Goal: Download file/media

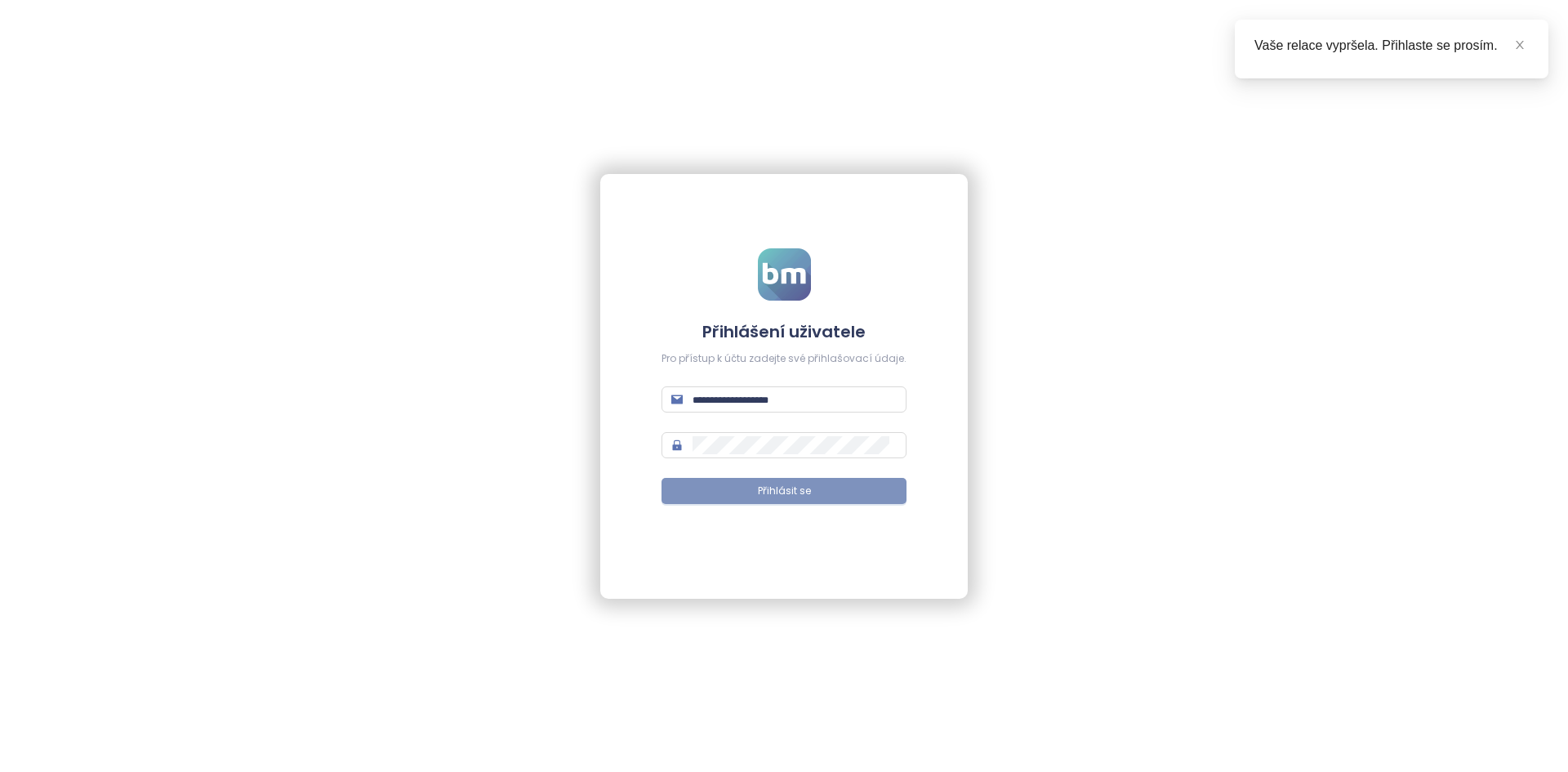
type input "**********"
click at [844, 487] on button "Přihlásit se" at bounding box center [784, 491] width 245 height 26
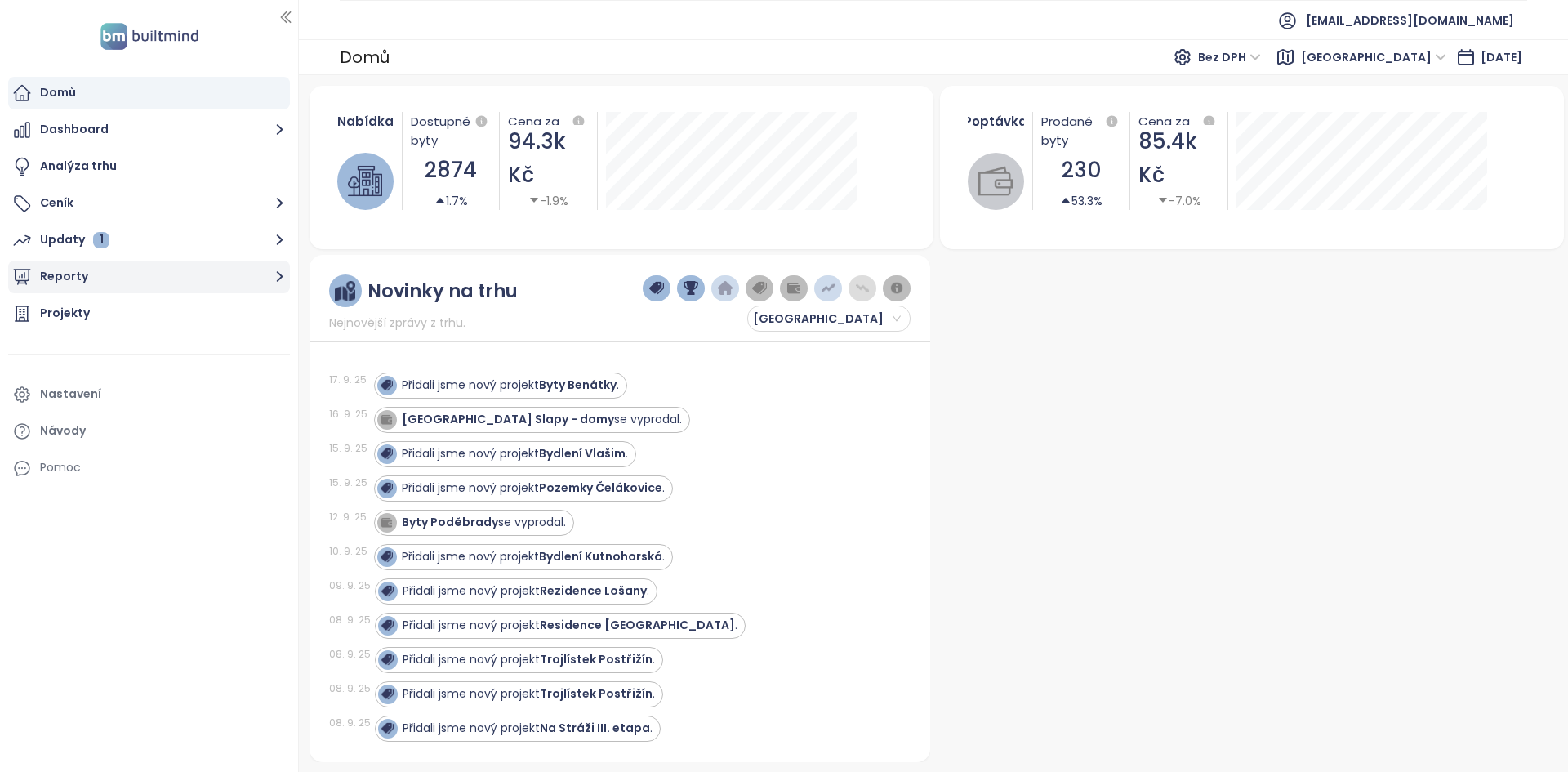
click at [280, 274] on icon "button" at bounding box center [279, 278] width 6 height 11
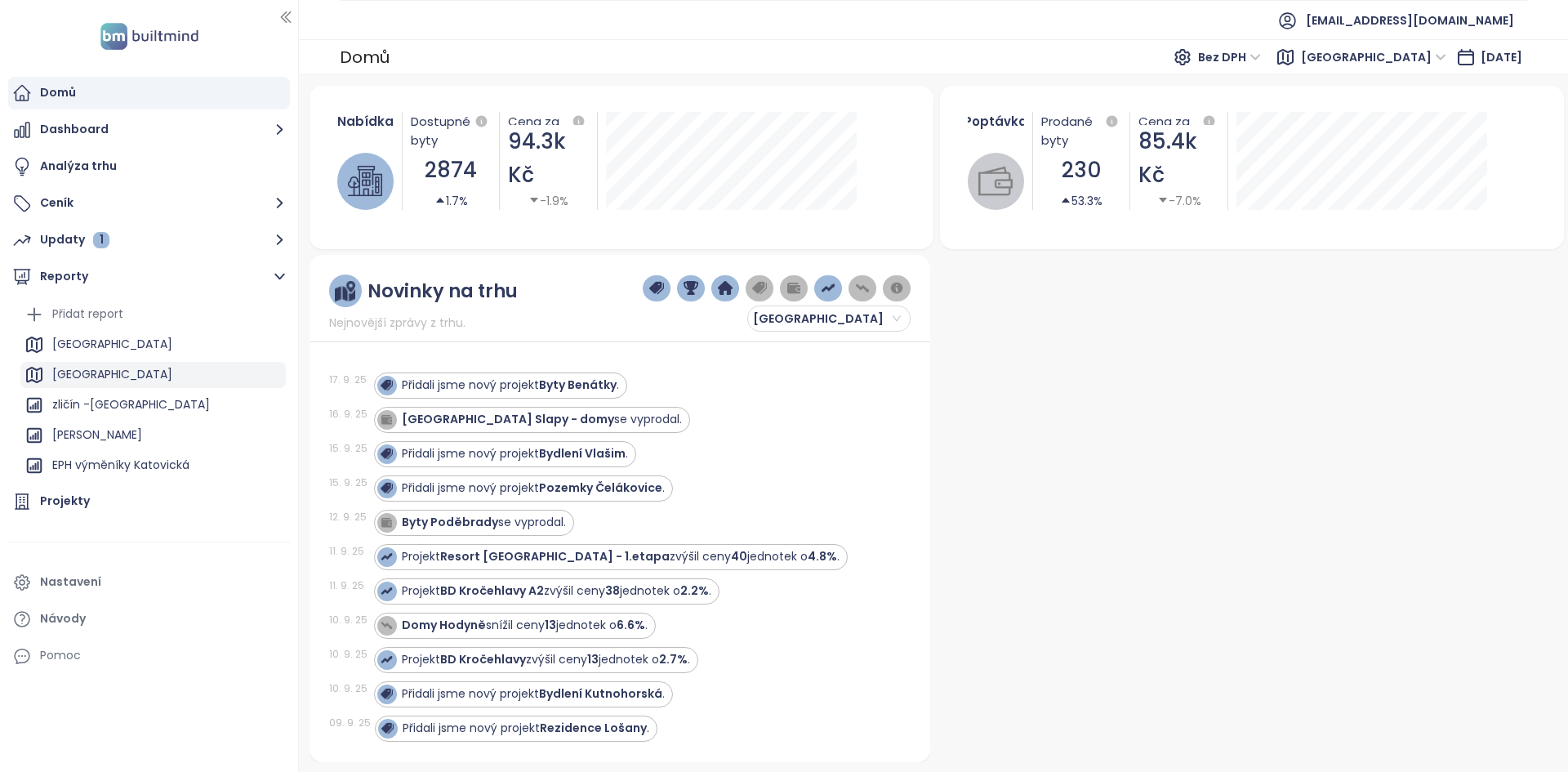
click at [145, 366] on div "[GEOGRAPHIC_DATA]" at bounding box center [153, 374] width 265 height 26
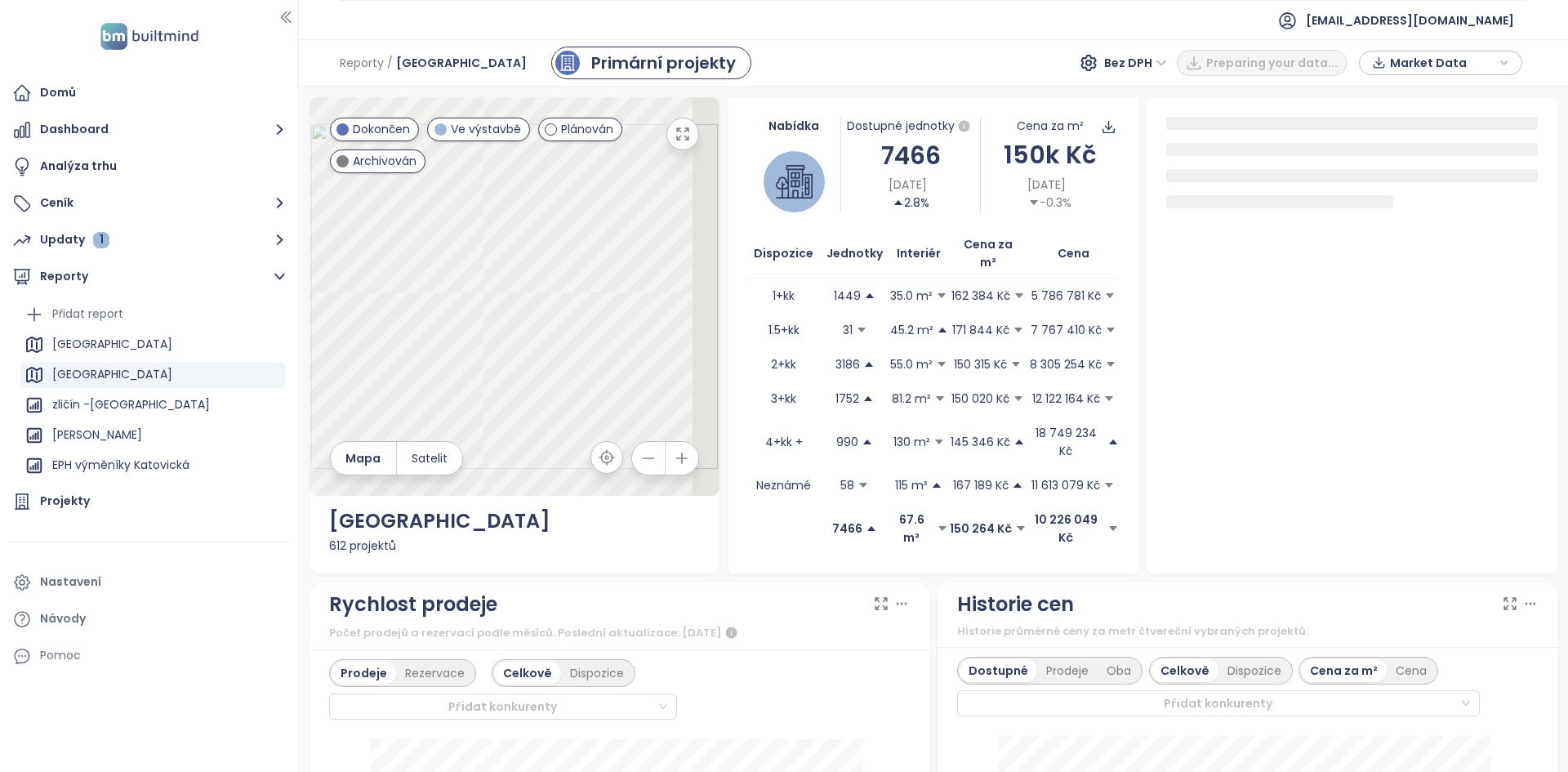
click at [1446, 63] on span "Market Data" at bounding box center [1442, 63] width 106 height 25
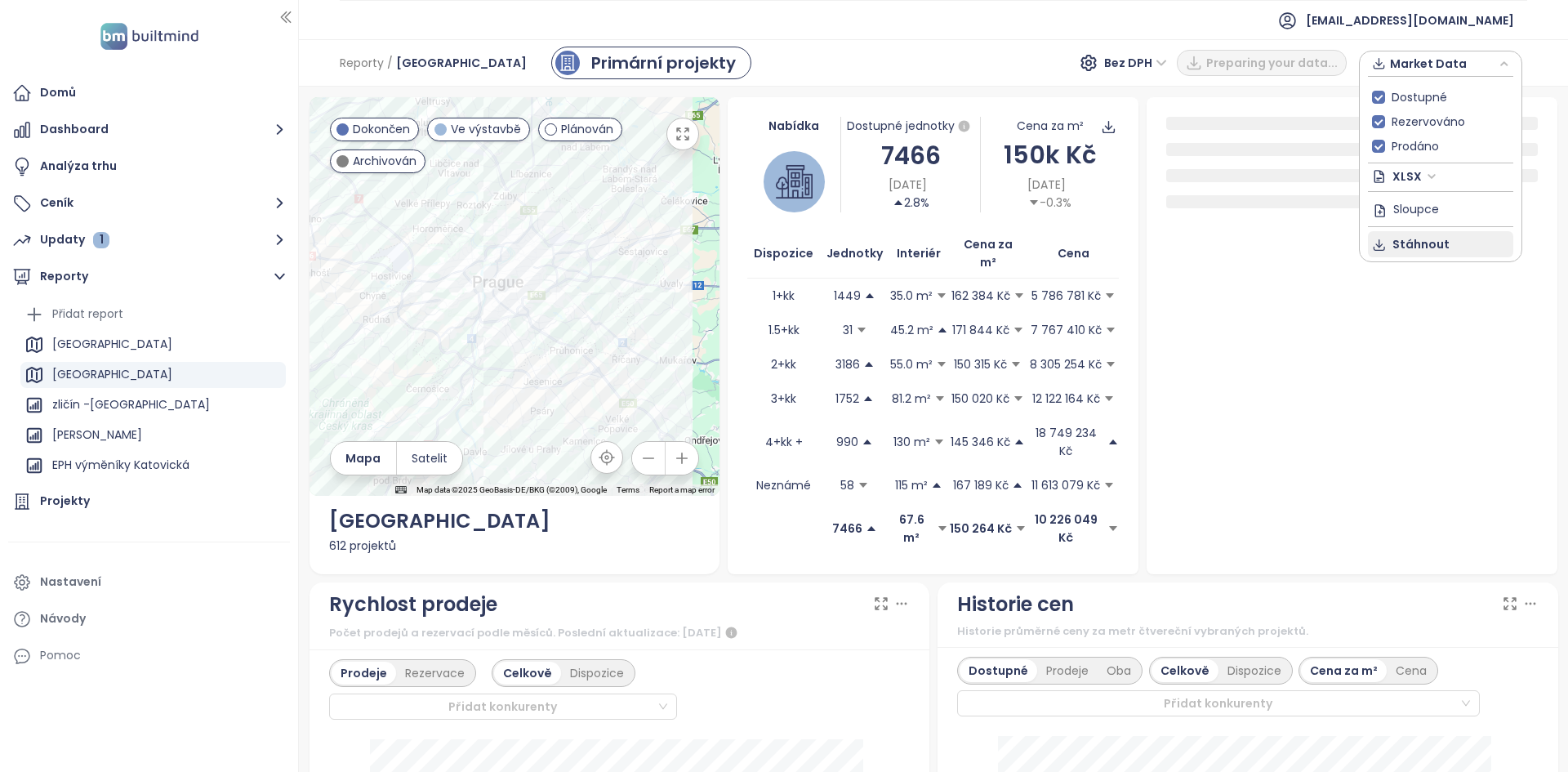
click at [1411, 242] on span "Stáhnout" at bounding box center [1421, 244] width 57 height 18
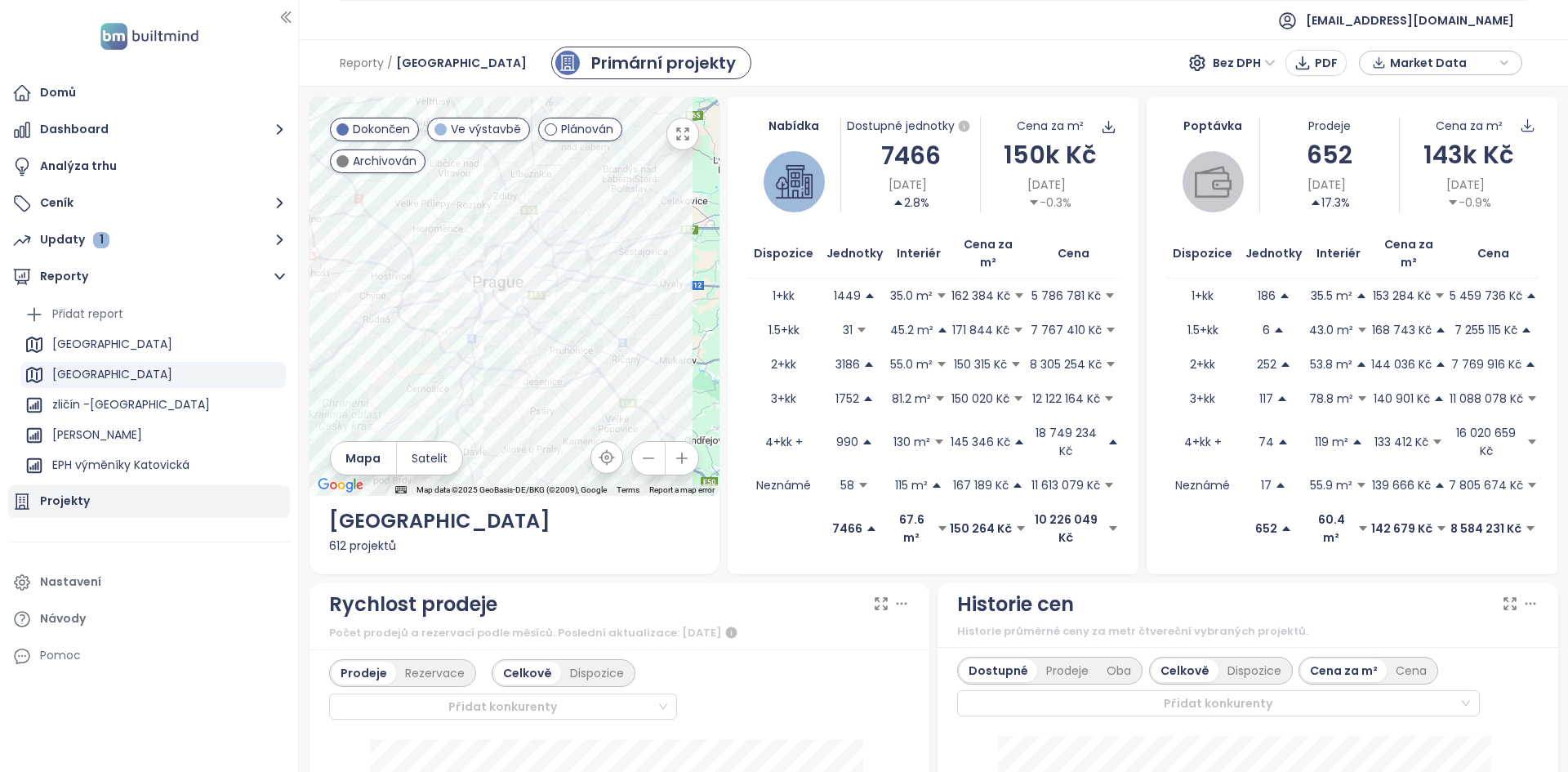
click at [64, 506] on div "Projekty" at bounding box center [65, 500] width 50 height 20
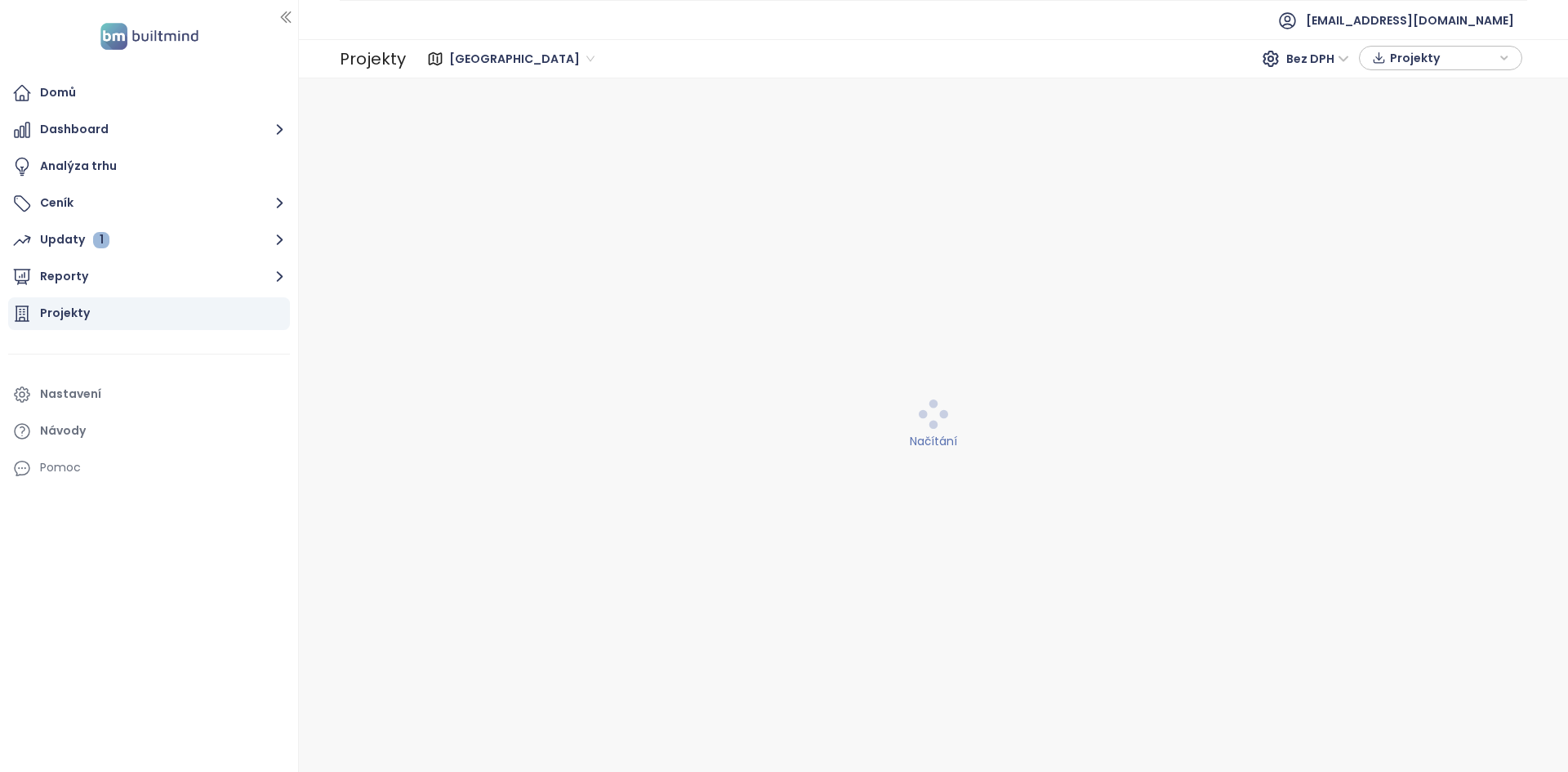
click at [1312, 54] on span "Bez DPH" at bounding box center [1317, 59] width 63 height 25
click at [1320, 91] on div "S DPH" at bounding box center [1321, 91] width 50 height 18
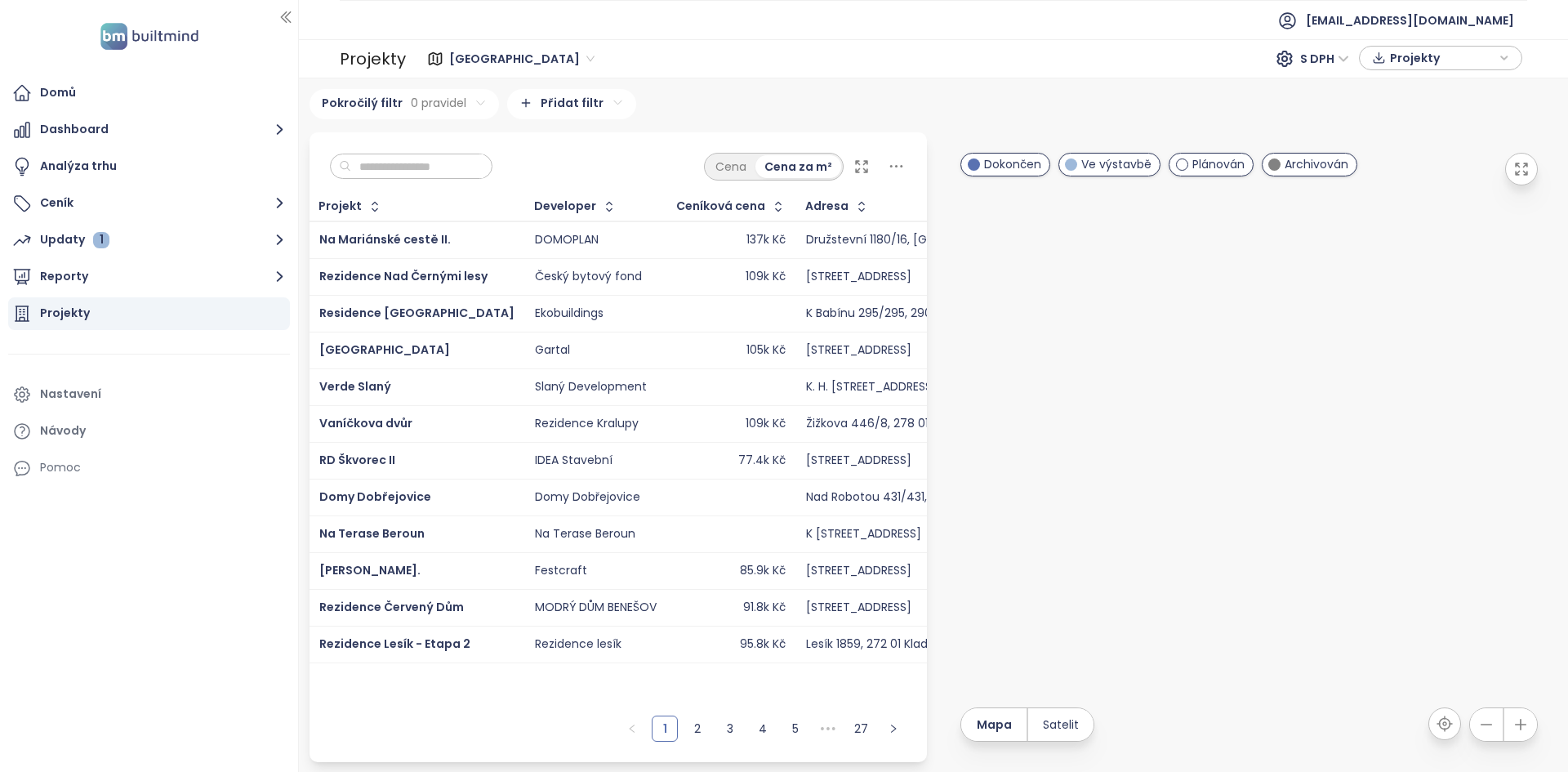
click at [521, 59] on span "[GEOGRAPHIC_DATA]" at bounding box center [521, 59] width 145 height 25
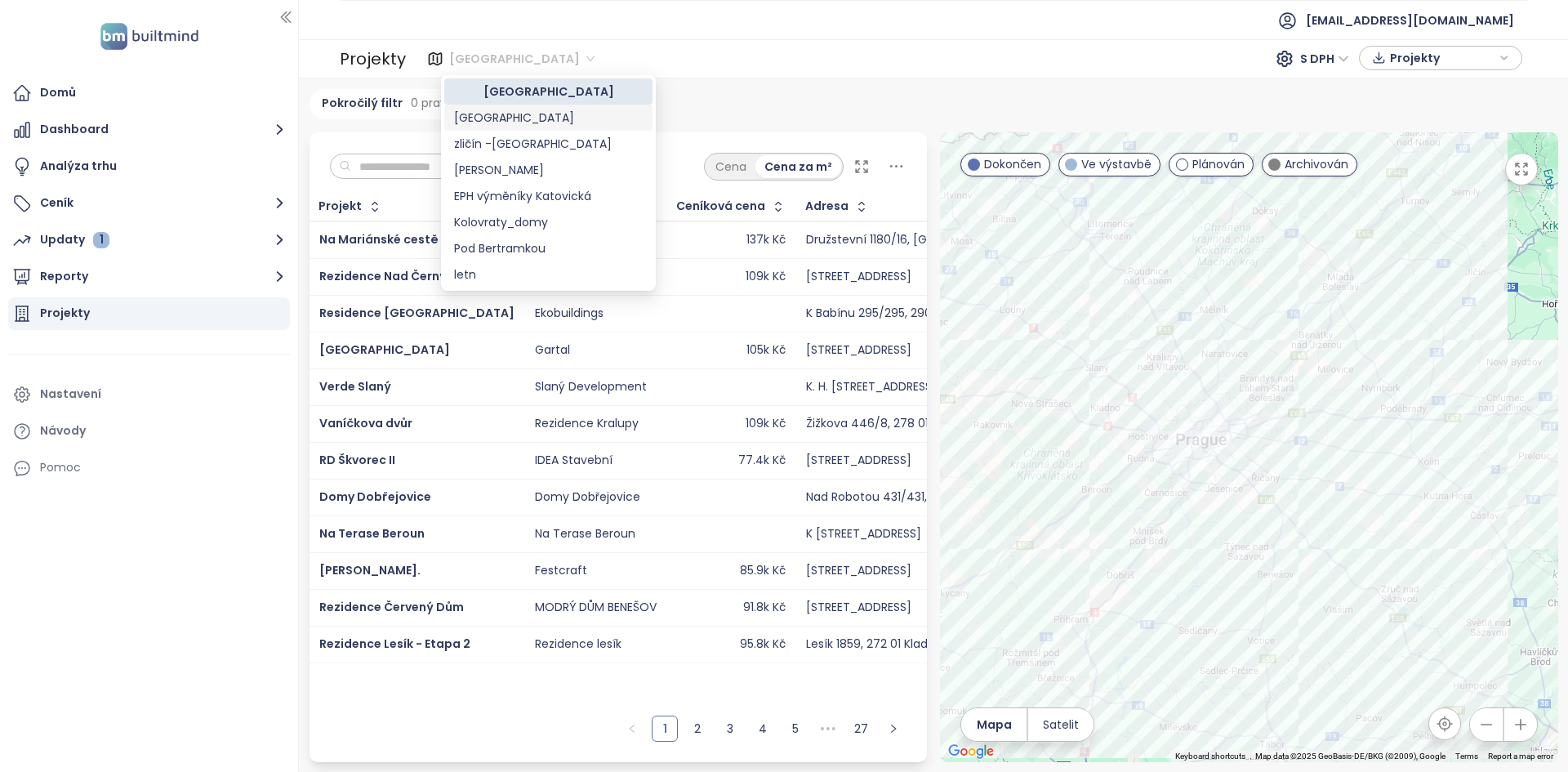
click at [498, 112] on div "[GEOGRAPHIC_DATA]" at bounding box center [548, 117] width 189 height 18
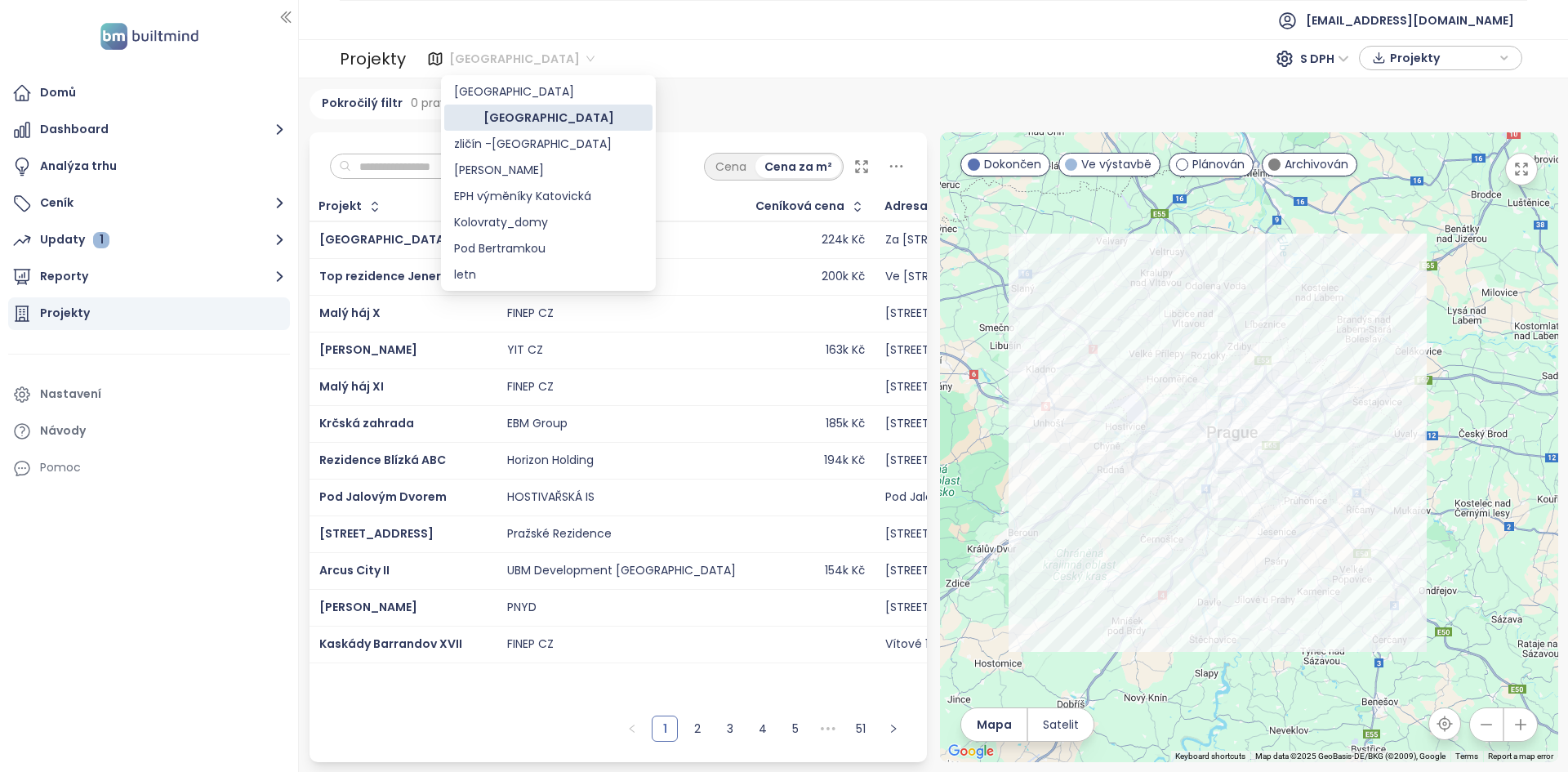
click at [471, 55] on span "[GEOGRAPHIC_DATA]" at bounding box center [521, 59] width 145 height 25
click at [613, 26] on ul "[EMAIL_ADDRESS][DOMAIN_NAME]" at bounding box center [933, 20] width 1188 height 40
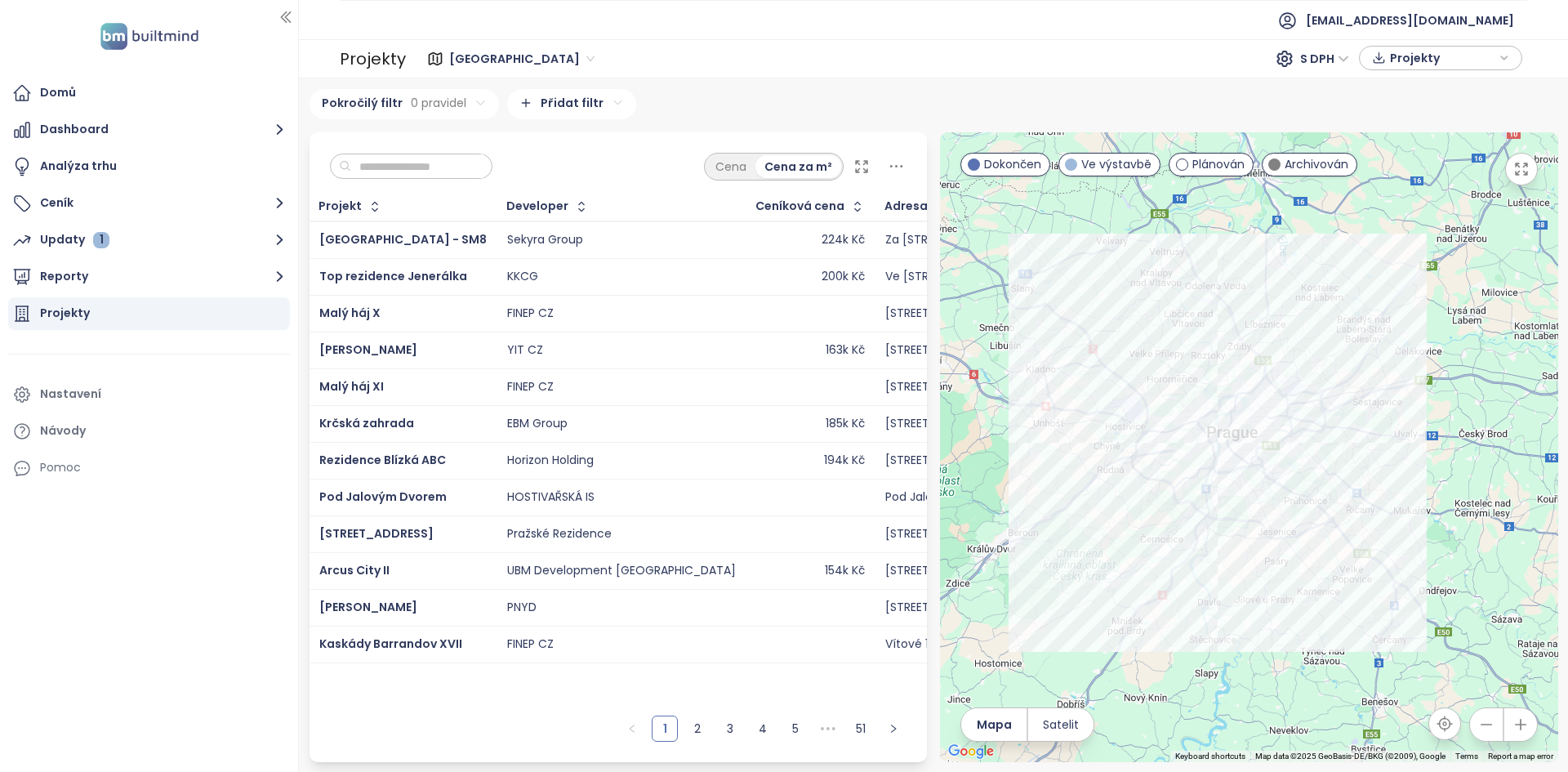
click at [482, 51] on span "[GEOGRAPHIC_DATA]" at bounding box center [521, 59] width 145 height 25
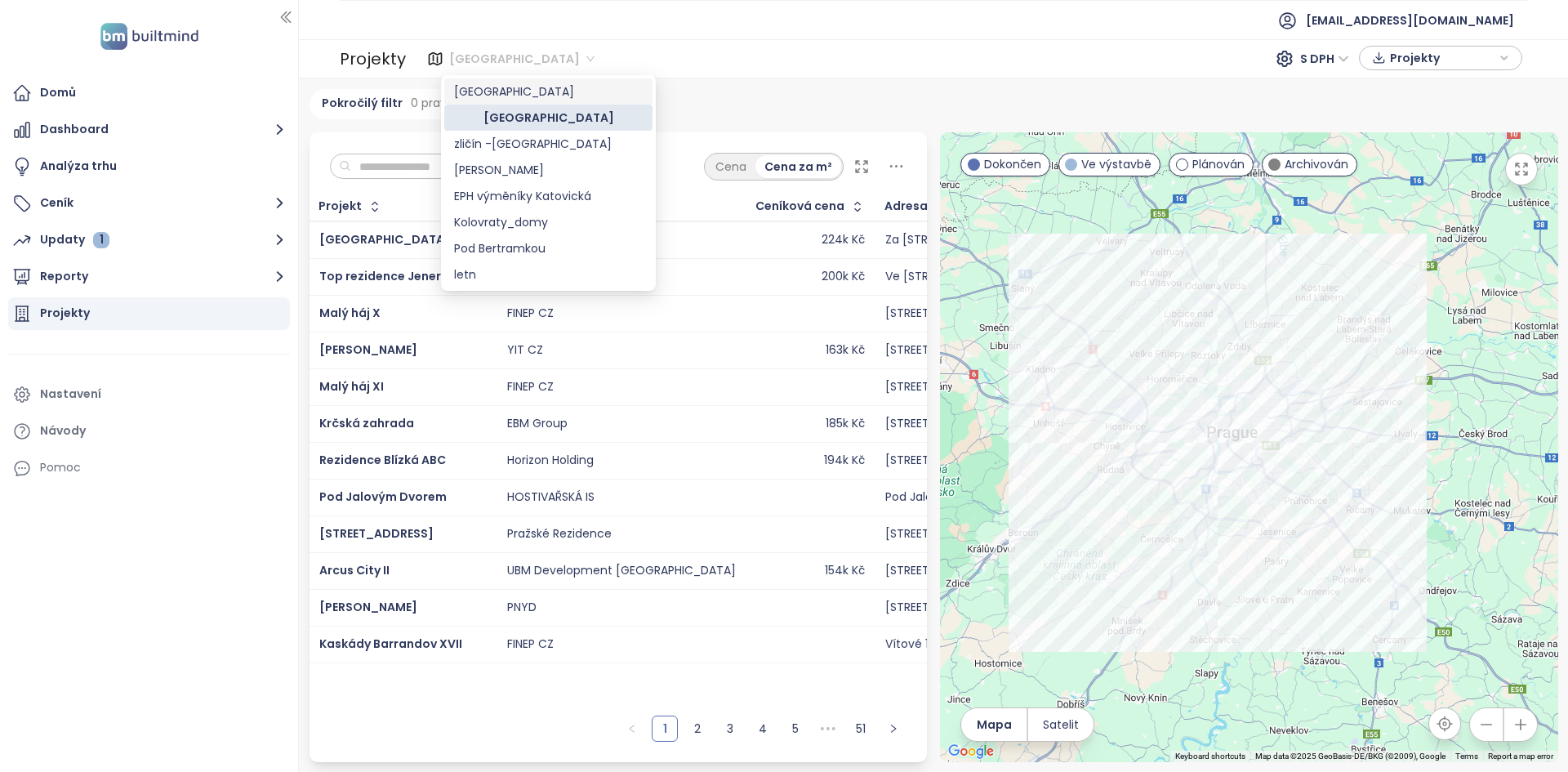
click at [497, 96] on div "[GEOGRAPHIC_DATA]" at bounding box center [548, 91] width 189 height 18
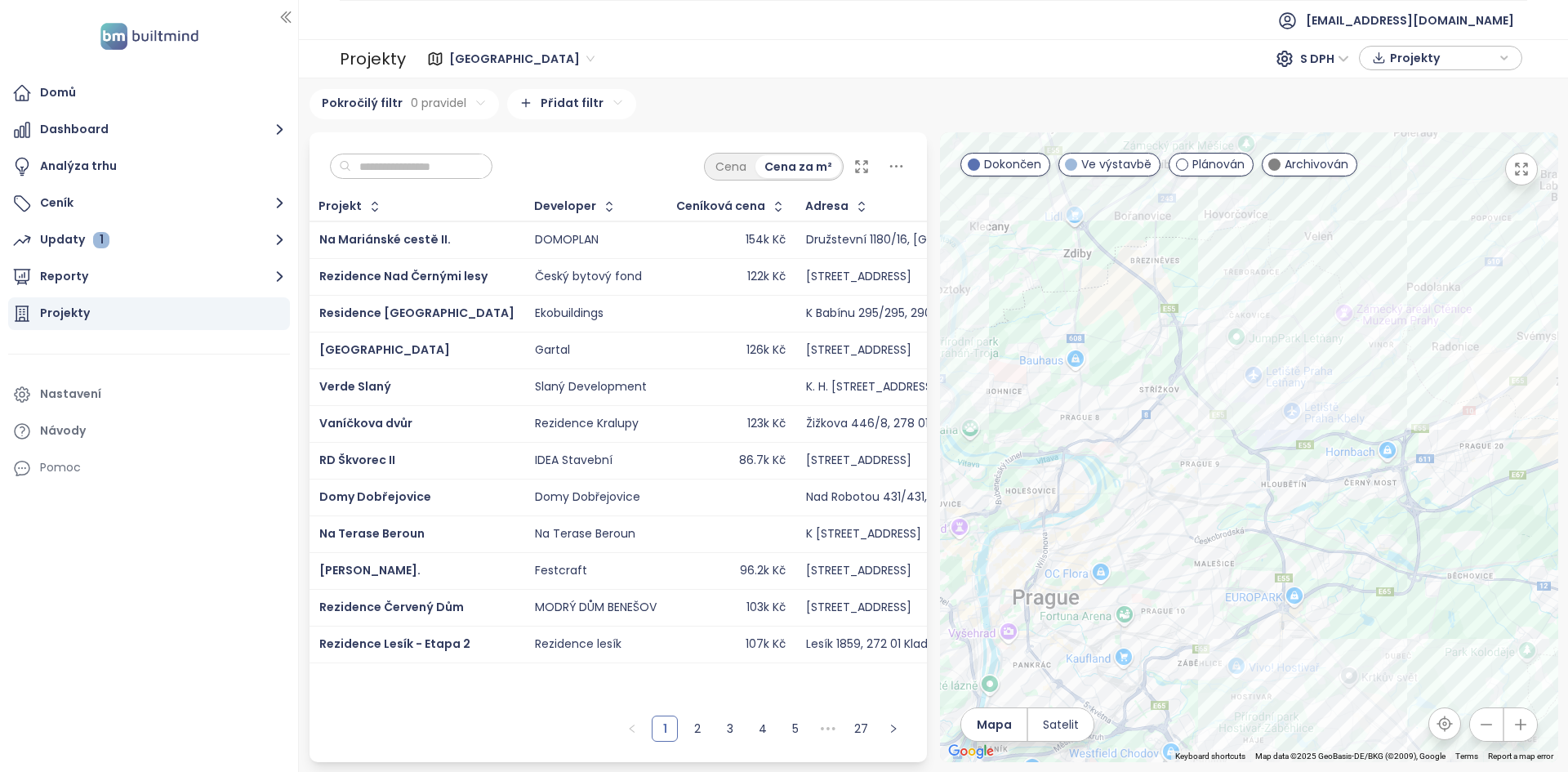
click at [521, 61] on span "[GEOGRAPHIC_DATA]" at bounding box center [521, 59] width 145 height 25
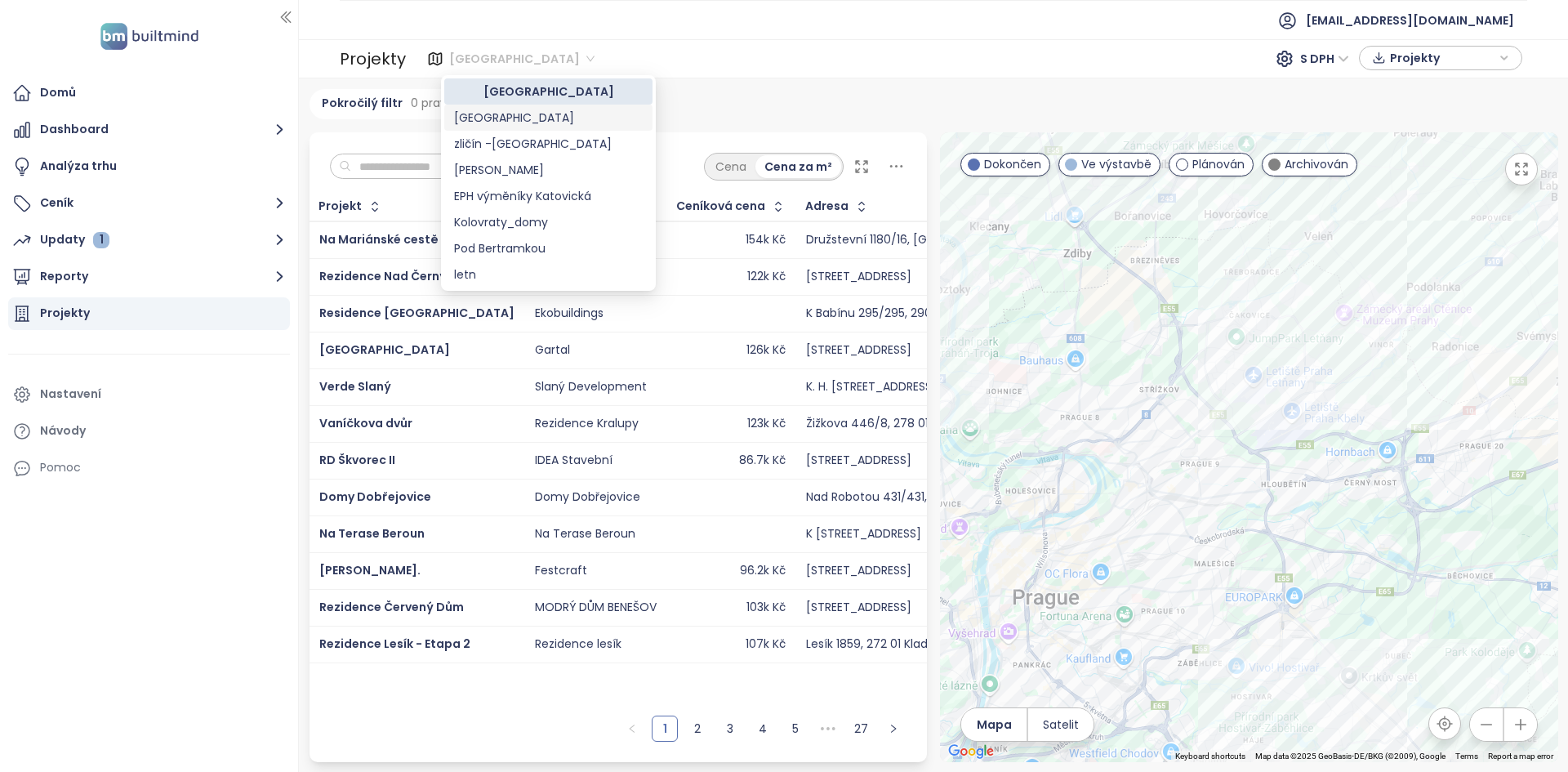
click at [511, 112] on div "[GEOGRAPHIC_DATA]" at bounding box center [548, 117] width 189 height 18
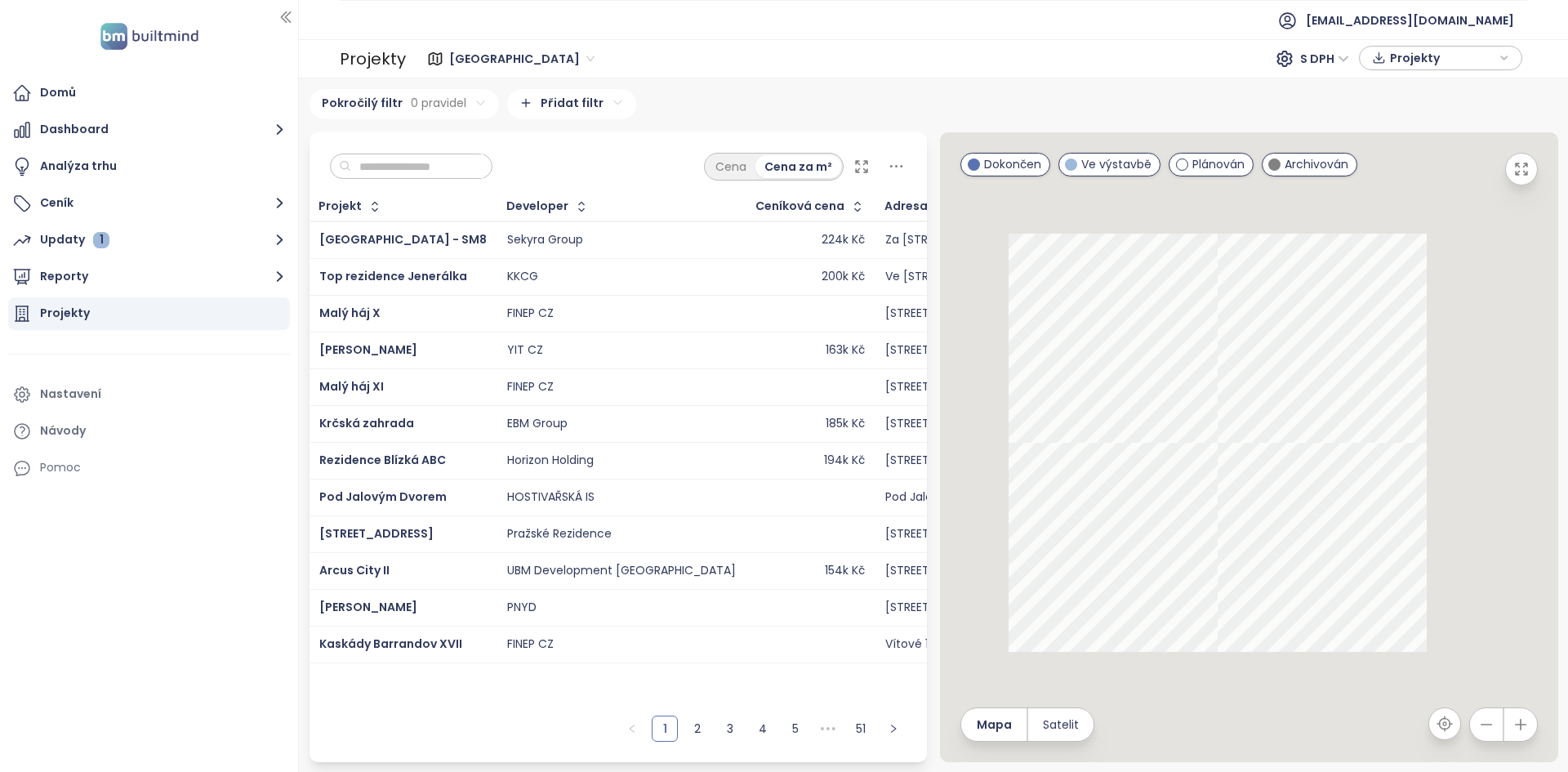
click at [1461, 57] on span "Projekty" at bounding box center [1442, 59] width 106 height 25
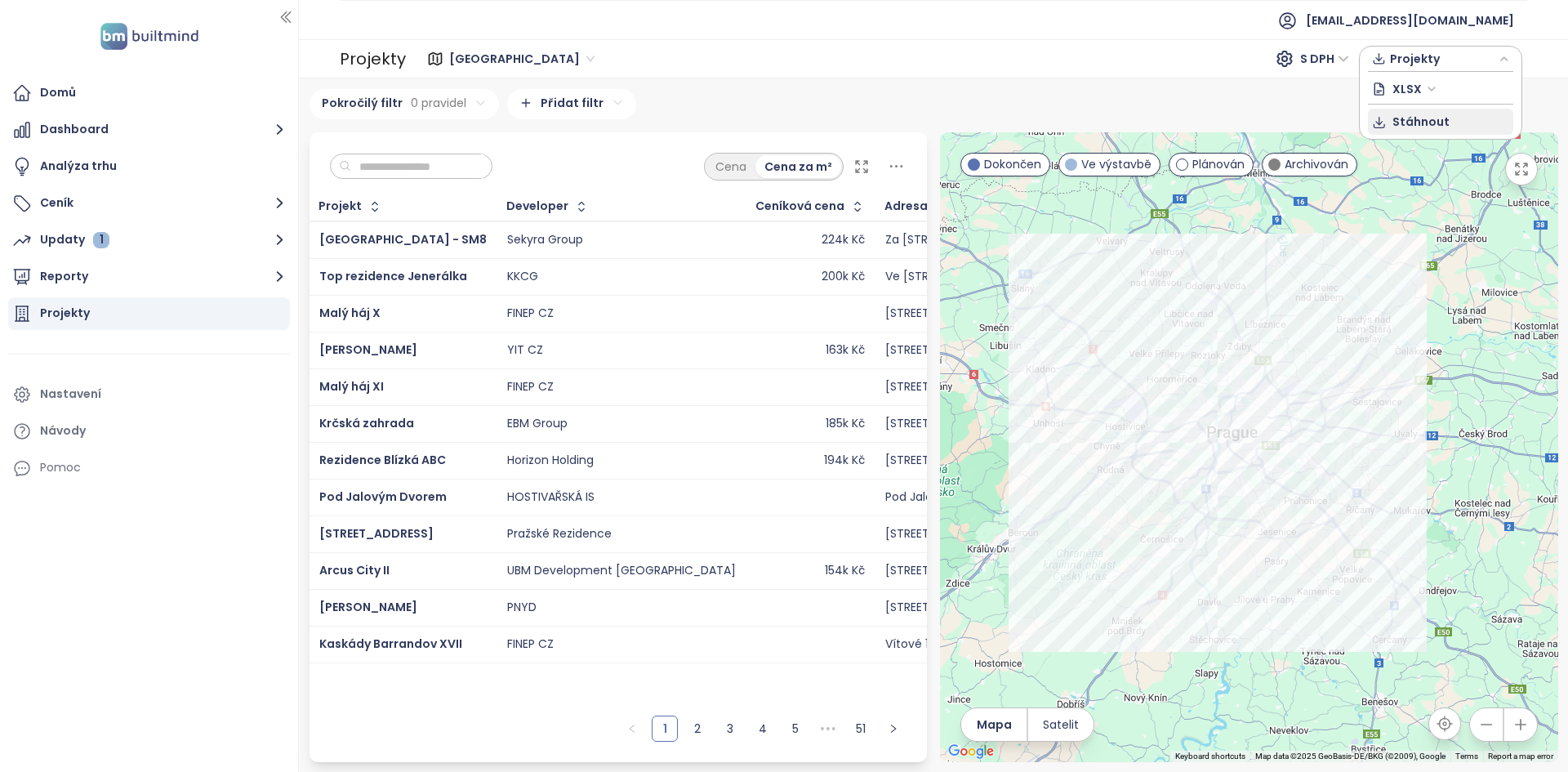
click at [1441, 123] on span "Stáhnout" at bounding box center [1421, 122] width 57 height 18
click at [272, 279] on icon "button" at bounding box center [279, 276] width 20 height 20
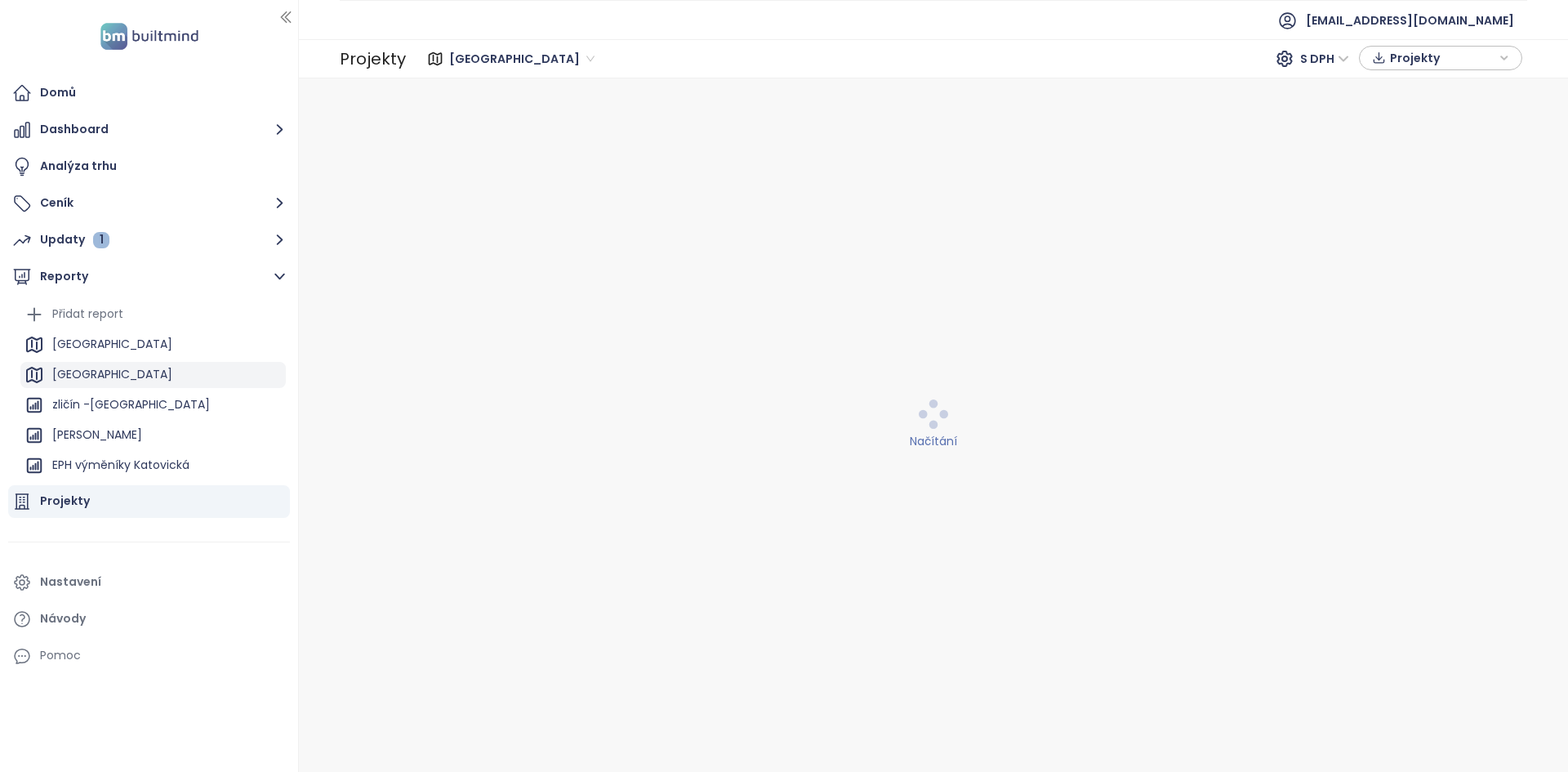
click at [112, 373] on div "[GEOGRAPHIC_DATA]" at bounding box center [153, 374] width 265 height 26
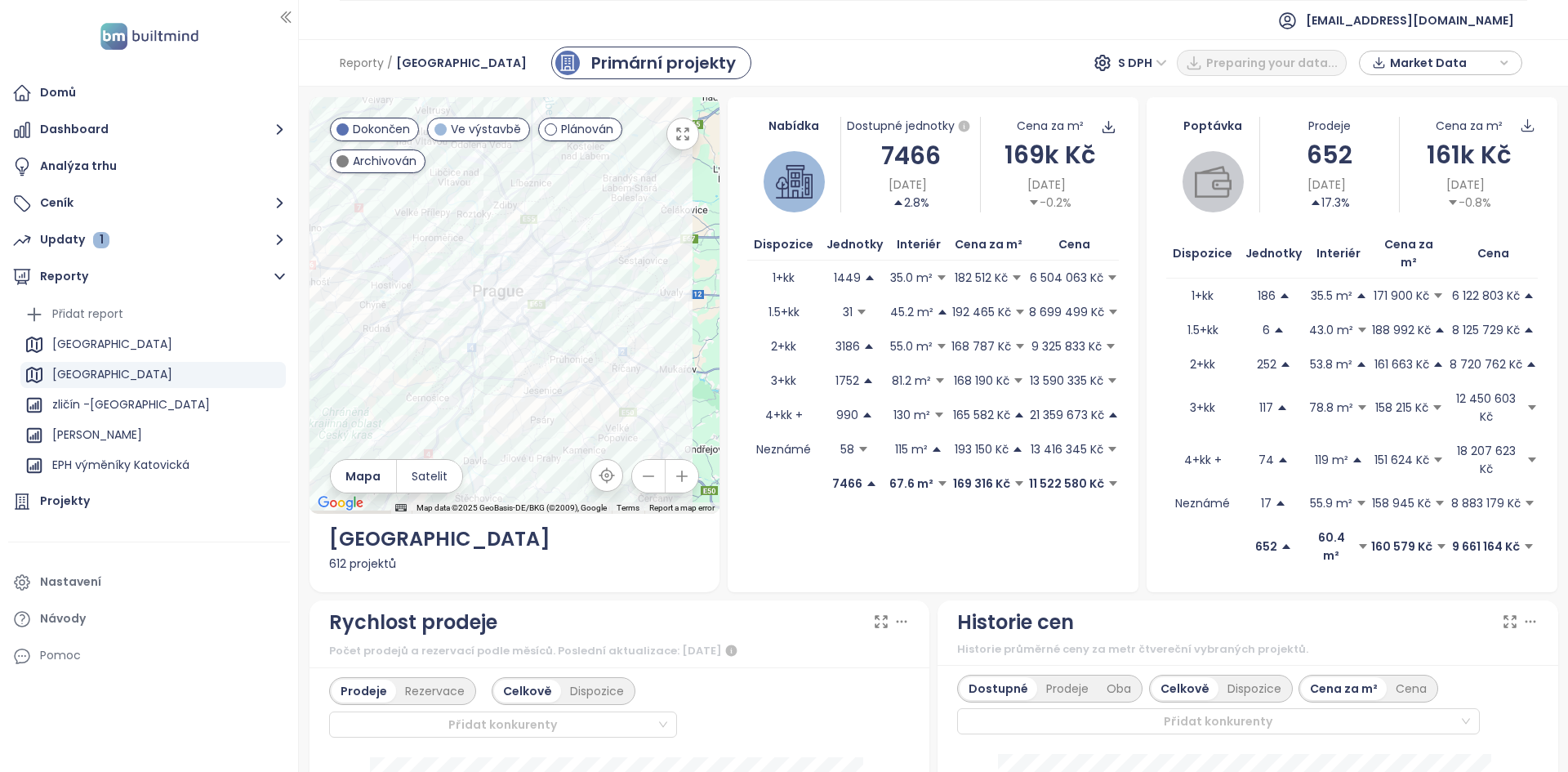
click at [1164, 66] on span "S DPH" at bounding box center [1141, 63] width 49 height 25
click at [1155, 91] on div "S DPH" at bounding box center [1155, 96] width 45 height 18
click at [1397, 57] on span "Market Data" at bounding box center [1442, 63] width 106 height 25
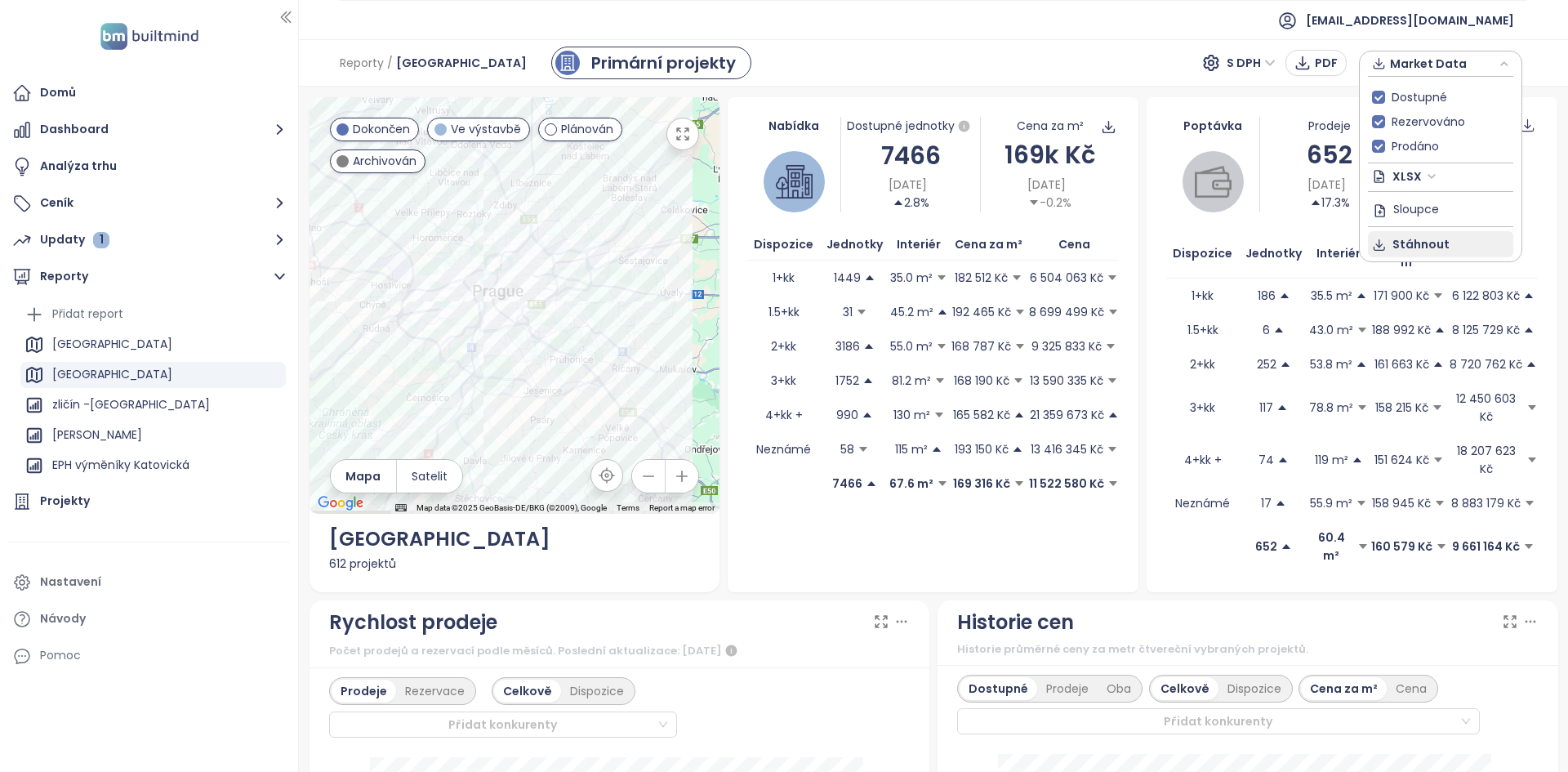
click at [1419, 243] on span "Stáhnout" at bounding box center [1421, 244] width 57 height 18
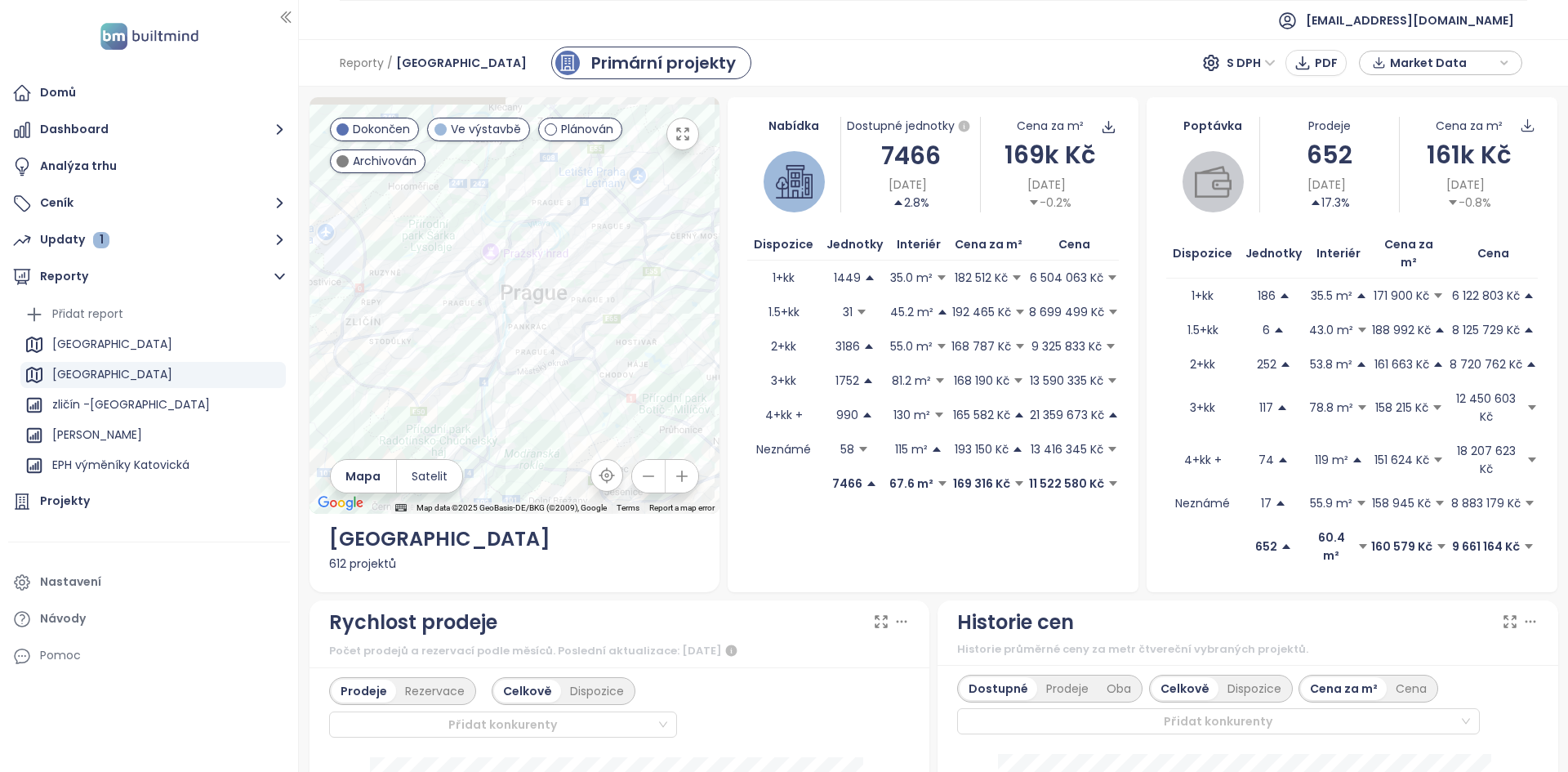
drag, startPoint x: 575, startPoint y: 355, endPoint x: 543, endPoint y: 412, distance: 65.4
click at [543, 412] on div at bounding box center [514, 306] width 411 height 417
